Goal: Task Accomplishment & Management: Complete application form

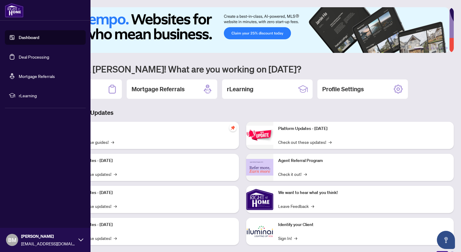
click at [24, 54] on link "Deal Processing" at bounding box center [34, 56] width 30 height 5
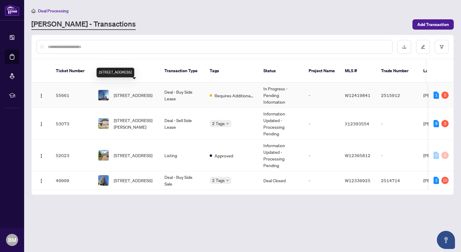
click at [124, 92] on span "[STREET_ADDRESS]" at bounding box center [133, 95] width 39 height 7
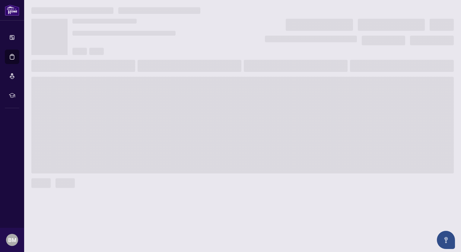
click at [124, 83] on main at bounding box center [242, 126] width 437 height 252
click at [124, 83] on span at bounding box center [242, 125] width 423 height 97
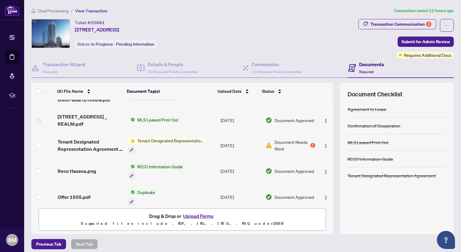
scroll to position [51, 0]
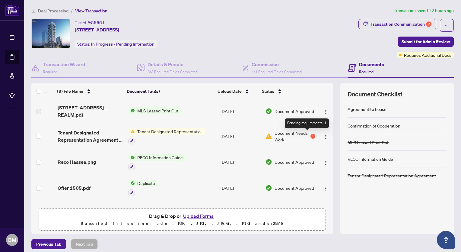
click at [311, 134] on div "1" at bounding box center [313, 136] width 5 height 5
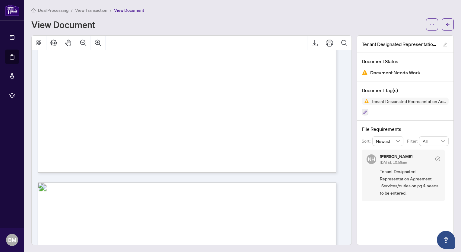
scroll to position [658, 0]
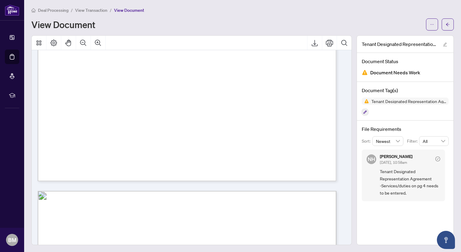
drag, startPoint x: 341, startPoint y: 146, endPoint x: 344, endPoint y: 121, distance: 25.2
click at [344, 121] on div at bounding box center [190, 147] width 316 height 195
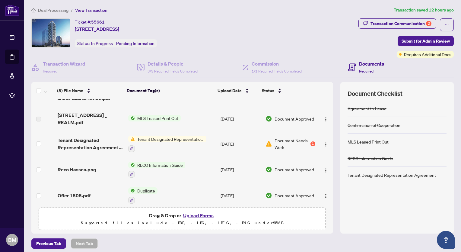
scroll to position [42, 0]
click at [197, 215] on button "Upload Forms" at bounding box center [198, 215] width 34 height 8
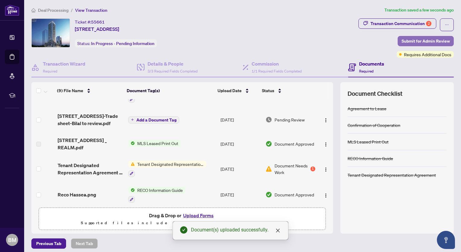
click at [415, 39] on span "Submit for Admin Review" at bounding box center [426, 41] width 48 height 10
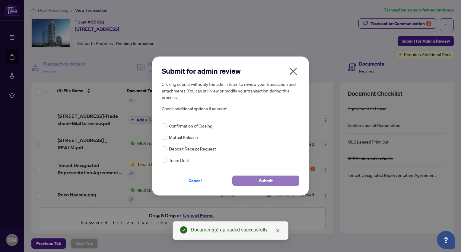
click at [261, 183] on span "Submit" at bounding box center [266, 181] width 14 height 10
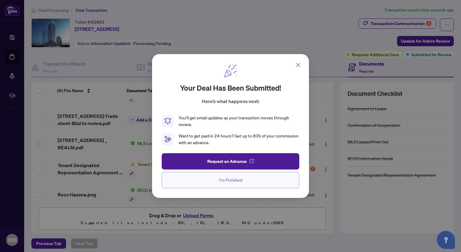
click at [224, 181] on span "I'm Finished" at bounding box center [230, 180] width 23 height 10
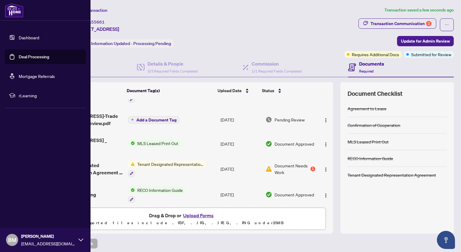
click at [29, 57] on link "Deal Processing" at bounding box center [34, 56] width 30 height 5
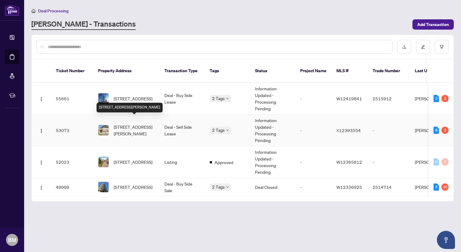
click at [136, 123] on span "[STREET_ADDRESS][PERSON_NAME]" at bounding box center [134, 129] width 41 height 13
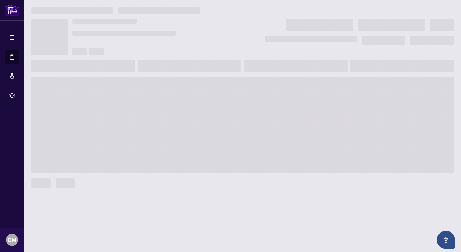
click at [136, 120] on span at bounding box center [242, 125] width 423 height 97
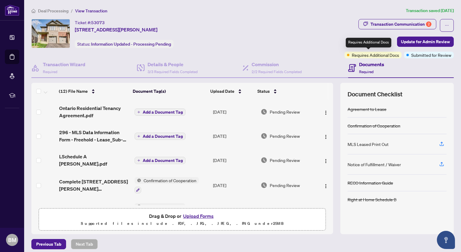
click at [365, 55] on span "Requires Additional Docs" at bounding box center [375, 55] width 47 height 7
drag, startPoint x: 365, startPoint y: 55, endPoint x: 359, endPoint y: 43, distance: 13.8
click at [359, 43] on div "Requires Additional Docs" at bounding box center [369, 43] width 46 height 10
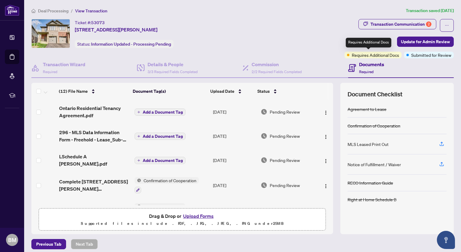
click at [353, 55] on span "Requires Additional Docs" at bounding box center [375, 55] width 47 height 7
click at [363, 61] on h4 "Documents" at bounding box center [371, 64] width 25 height 7
click at [364, 66] on h4 "Documents" at bounding box center [371, 64] width 25 height 7
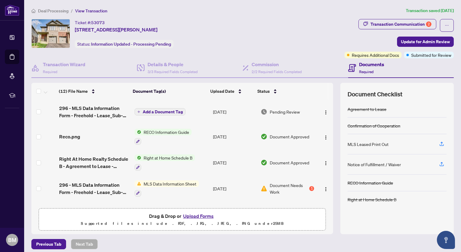
scroll to position [189, 0]
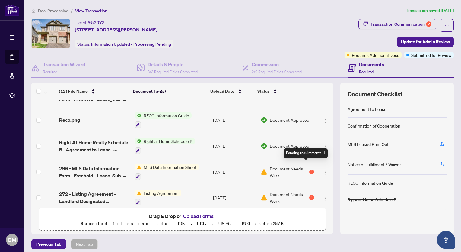
click at [309, 169] on div "1" at bounding box center [311, 171] width 5 height 5
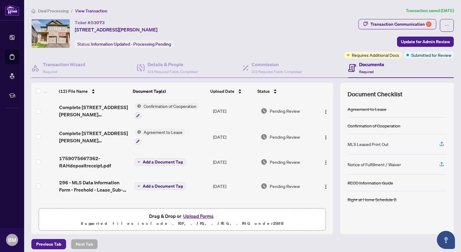
scroll to position [132, 0]
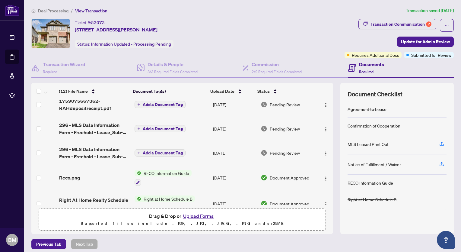
drag, startPoint x: 330, startPoint y: 172, endPoint x: 331, endPoint y: 188, distance: 16.0
click at [331, 188] on div "(12) File Name Document Tag(s) Upload Date Status (12) File Name Document Tag(s…" at bounding box center [242, 158] width 423 height 151
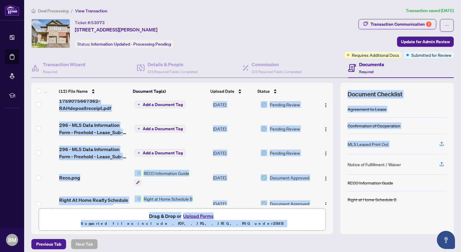
drag, startPoint x: 331, startPoint y: 188, endPoint x: 333, endPoint y: 160, distance: 28.4
click at [333, 160] on div "(12) File Name Document Tag(s) Upload Date Status (12) File Name Document Tag(s…" at bounding box center [242, 158] width 423 height 151
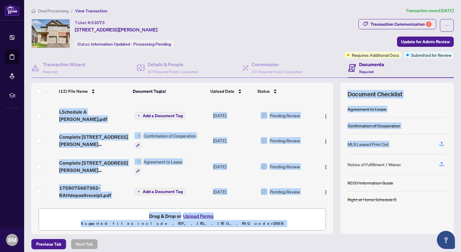
scroll to position [0, 0]
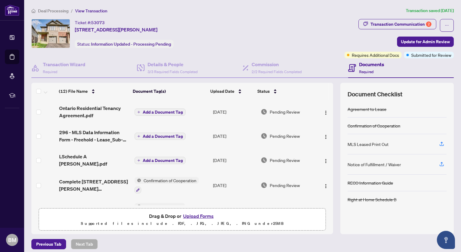
click at [317, 84] on th at bounding box center [320, 91] width 16 height 17
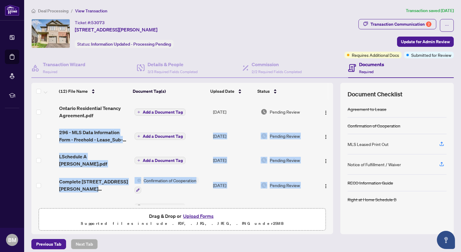
drag, startPoint x: 326, startPoint y: 117, endPoint x: 326, endPoint y: 167, distance: 50.1
click at [326, 167] on tbody "(12) File Name Document Tag(s) Upload Date Status Ontario Residential Tenancy A…" at bounding box center [182, 250] width 302 height 300
drag, startPoint x: 326, startPoint y: 167, endPoint x: 326, endPoint y: 133, distance: 33.2
click at [326, 133] on td at bounding box center [325, 136] width 17 height 24
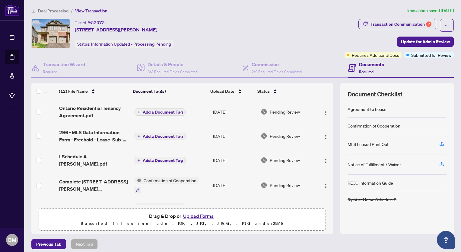
click at [328, 127] on div "(12) File Name Document Tag(s) Upload Date Status (12) File Name Document Tag(s…" at bounding box center [242, 158] width 423 height 151
click at [328, 154] on div "(12) File Name Document Tag(s) Upload Date Status (12) File Name Document Tag(s…" at bounding box center [242, 158] width 423 height 151
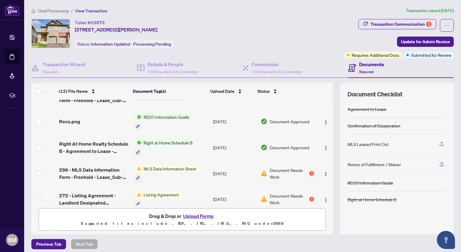
scroll to position [189, 0]
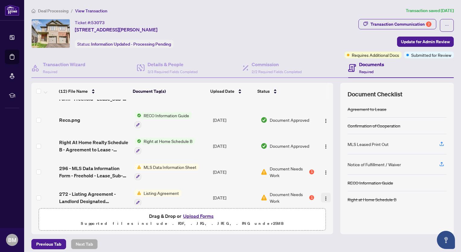
click at [324, 196] on img "button" at bounding box center [326, 198] width 5 height 5
click at [309, 195] on div "1" at bounding box center [311, 197] width 5 height 5
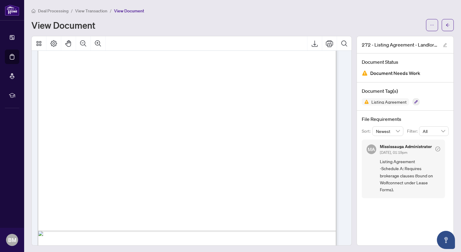
scroll to position [1393, 0]
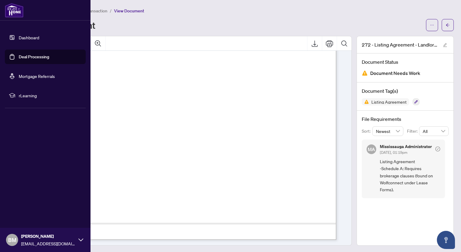
click at [24, 57] on link "Deal Processing" at bounding box center [34, 56] width 30 height 5
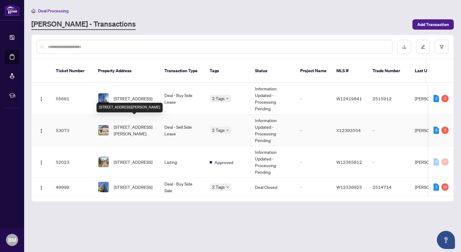
click at [126, 123] on span "[STREET_ADDRESS][PERSON_NAME]" at bounding box center [134, 129] width 41 height 13
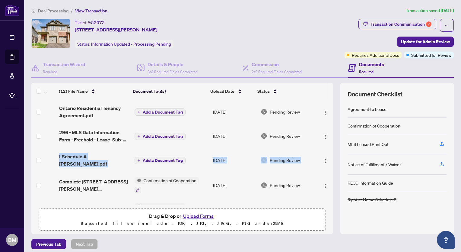
drag, startPoint x: 326, startPoint y: 126, endPoint x: 325, endPoint y: 150, distance: 23.6
click at [325, 150] on tbody "(12) File Name Document Tag(s) Upload Date Status Ontario Residential Tenancy A…" at bounding box center [182, 250] width 302 height 300
drag, startPoint x: 325, startPoint y: 150, endPoint x: 326, endPoint y: 127, distance: 22.3
click at [326, 127] on td at bounding box center [325, 136] width 17 height 24
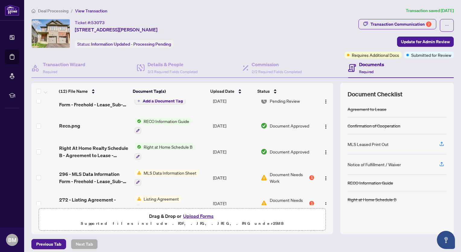
scroll to position [189, 0]
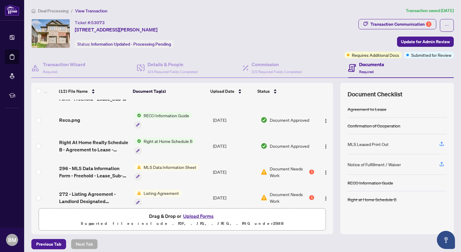
click at [190, 213] on button "Upload Forms" at bounding box center [198, 216] width 34 height 8
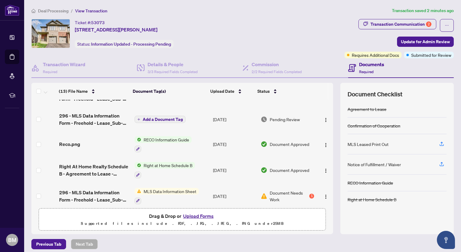
click at [195, 214] on button "Upload Forms" at bounding box center [198, 216] width 34 height 8
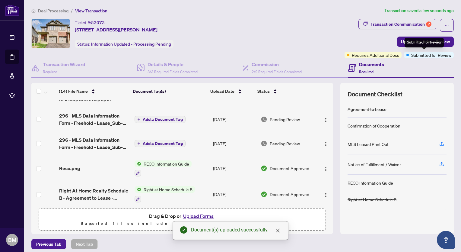
click at [423, 54] on span "Submitted for Review" at bounding box center [431, 55] width 40 height 7
drag, startPoint x: 309, startPoint y: 40, endPoint x: 407, endPoint y: 57, distance: 99.3
click at [407, 57] on div "Ticket #: 53073 [STREET_ADDRESS][PERSON_NAME] Status: Information Updated - Pro…" at bounding box center [242, 38] width 425 height 39
drag, startPoint x: 407, startPoint y: 57, endPoint x: 400, endPoint y: 42, distance: 16.3
click at [401, 42] on span "Update for Admin Review" at bounding box center [425, 42] width 49 height 10
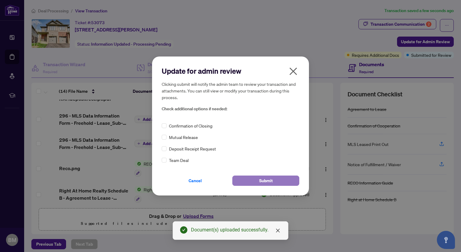
click at [272, 181] on span "Submit" at bounding box center [266, 181] width 14 height 10
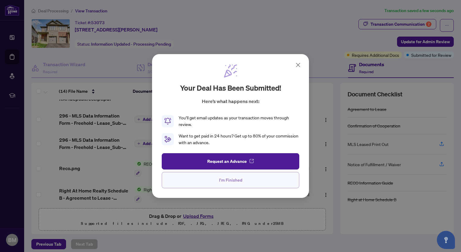
click at [243, 179] on button "I'm Finished" at bounding box center [231, 180] width 138 height 16
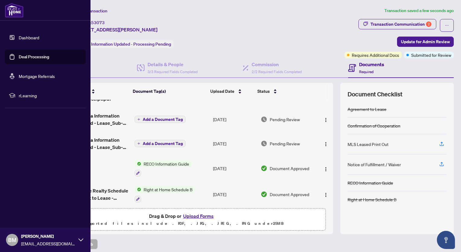
click at [20, 56] on link "Deal Processing" at bounding box center [34, 56] width 30 height 5
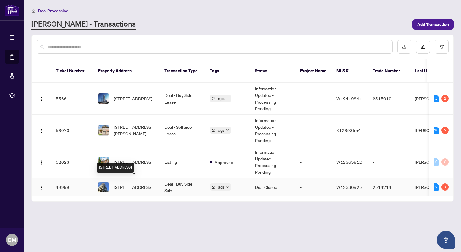
click at [130, 184] on span "[STREET_ADDRESS]" at bounding box center [133, 187] width 39 height 7
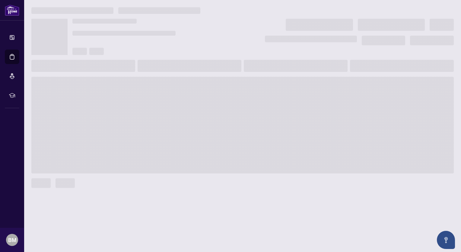
click at [130, 181] on div at bounding box center [242, 183] width 423 height 10
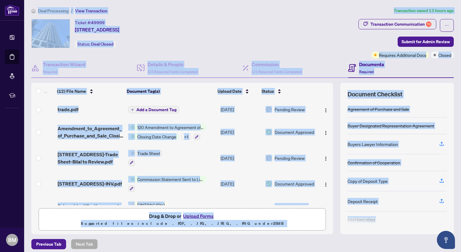
click at [334, 228] on div "(12) File Name Document Tag(s) Upload Date Status (12) File Name Document Tag(s…" at bounding box center [242, 158] width 423 height 151
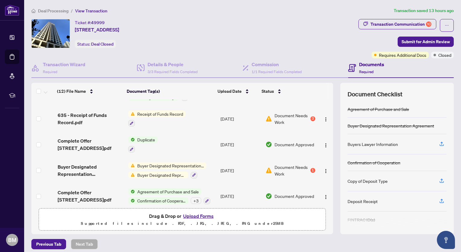
scroll to position [196, 0]
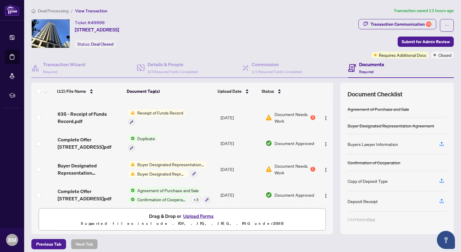
click at [334, 199] on div "(12) File Name Document Tag(s) Upload Date Status (12) File Name Document Tag(s…" at bounding box center [242, 158] width 423 height 151
click at [311, 167] on div "1" at bounding box center [313, 169] width 5 height 5
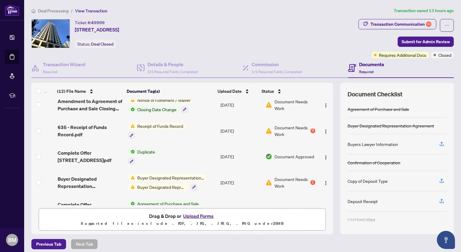
scroll to position [196, 0]
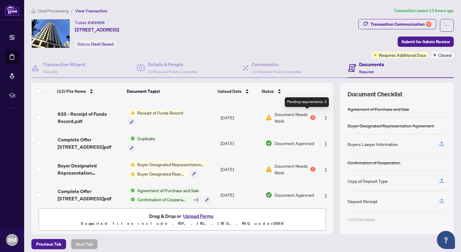
click at [311, 115] on div "3" at bounding box center [313, 117] width 5 height 5
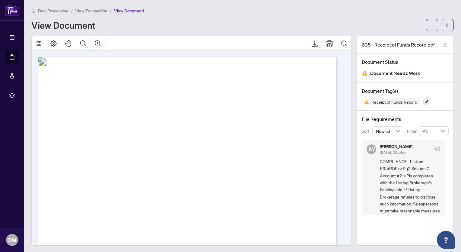
drag, startPoint x: 442, startPoint y: 158, endPoint x: 442, endPoint y: 161, distance: 3.9
click at [442, 161] on div "[PERSON_NAME] [DATE], 04:14pm COMPLIANCE - Fintrac 635(ROF)->Pg2 Section C Acco…" at bounding box center [405, 176] width 87 height 75
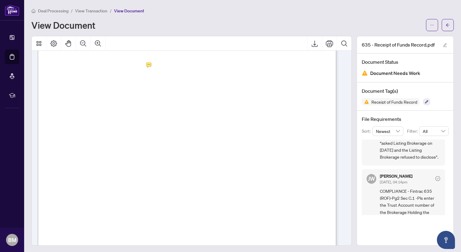
scroll to position [394, 0]
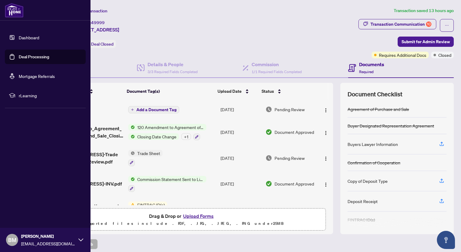
click at [19, 57] on link "Deal Processing" at bounding box center [34, 56] width 30 height 5
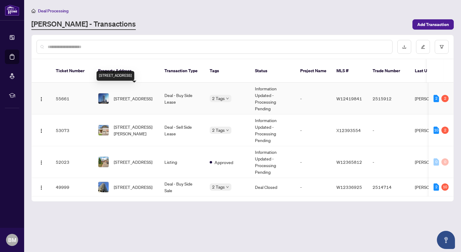
click at [131, 95] on span "[STREET_ADDRESS]" at bounding box center [133, 98] width 39 height 7
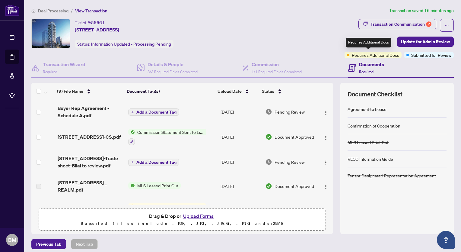
click at [377, 54] on span "Requires Additional Docs" at bounding box center [375, 55] width 47 height 7
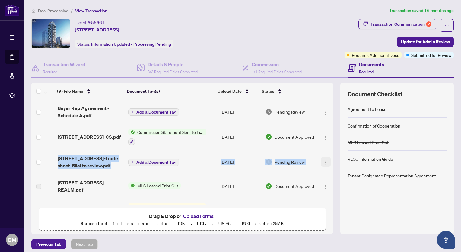
drag, startPoint x: 325, startPoint y: 130, endPoint x: 324, endPoint y: 156, distance: 26.0
click at [324, 156] on tbody "(9) File Name Document Tag(s) Upload Date Status Buyer Rep Agreement - Schedule…" at bounding box center [182, 214] width 302 height 228
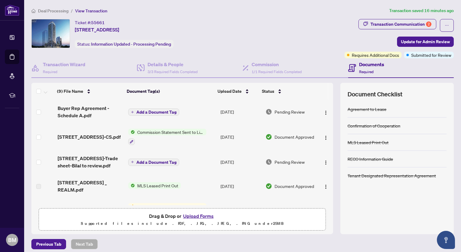
drag, startPoint x: 324, startPoint y: 156, endPoint x: 329, endPoint y: 174, distance: 17.9
click at [329, 174] on div "(9) File Name Document Tag(s) Upload Date Status (9) File Name Document Tag(s) …" at bounding box center [242, 158] width 423 height 151
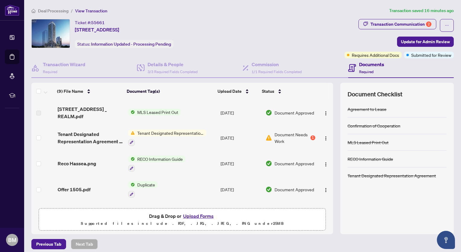
scroll to position [70, 0]
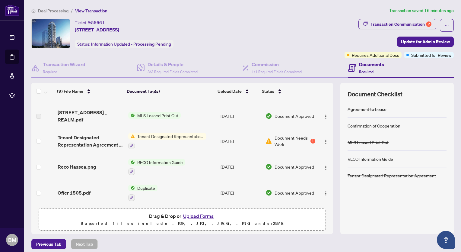
click at [278, 7] on ol "Deal Processing / View Transaction" at bounding box center [209, 10] width 356 height 7
click at [196, 214] on button "Upload Forms" at bounding box center [198, 216] width 34 height 8
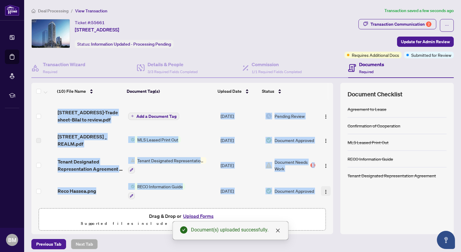
drag, startPoint x: 329, startPoint y: 160, endPoint x: 324, endPoint y: 184, distance: 25.0
click at [324, 184] on div "(10) File Name Document Tag(s) Upload Date Status (10) File Name Document Tag(s…" at bounding box center [242, 158] width 423 height 151
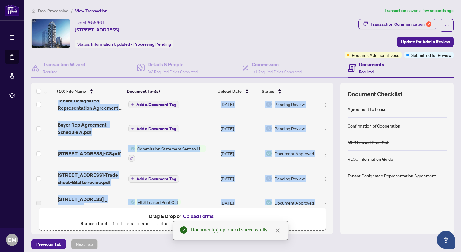
scroll to position [0, 0]
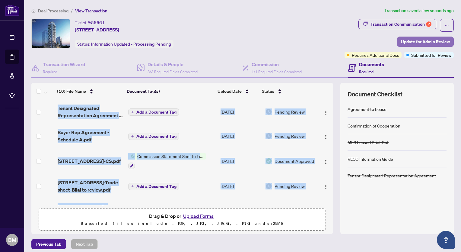
click at [431, 39] on span "Update for Admin Review" at bounding box center [425, 42] width 49 height 10
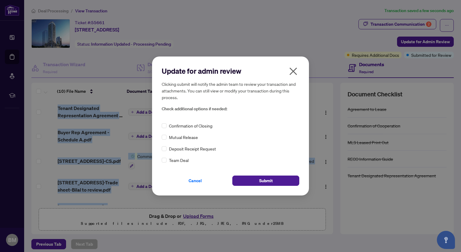
click at [292, 71] on icon "close" at bounding box center [294, 71] width 10 height 10
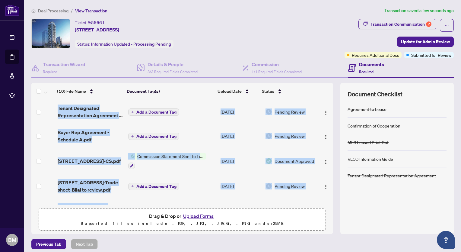
click at [199, 214] on button "Upload Forms" at bounding box center [198, 216] width 34 height 8
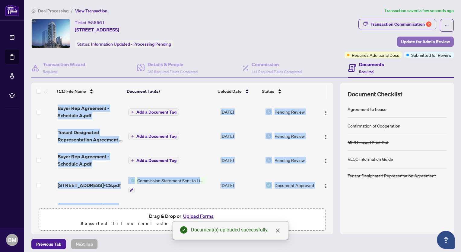
click at [412, 39] on span "Update for Admin Review" at bounding box center [425, 42] width 49 height 10
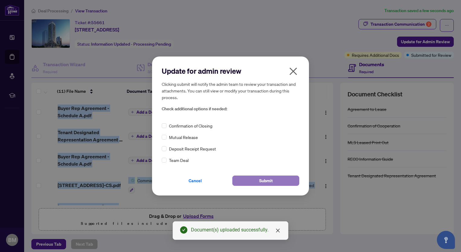
click at [257, 177] on button "Submit" at bounding box center [265, 180] width 67 height 10
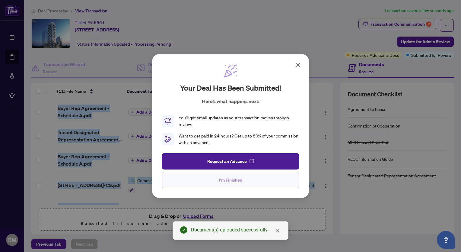
click at [226, 176] on span "I'm Finished" at bounding box center [230, 180] width 23 height 10
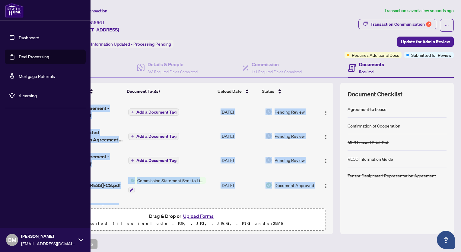
click at [23, 37] on link "Dashboard" at bounding box center [29, 37] width 21 height 5
